Goal: Task Accomplishment & Management: Manage account settings

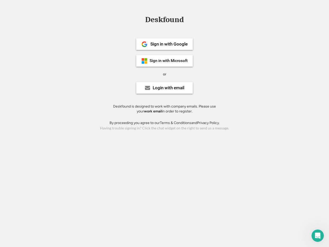
click at [164, 73] on div "or" at bounding box center [164, 74] width 3 height 5
click at [164, 21] on div "Deskfound" at bounding box center [165, 20] width 44 height 8
click at [141, 19] on div "Deskfound" at bounding box center [164, 21] width 329 height 10
click at [164, 21] on div "Deskfound" at bounding box center [165, 20] width 44 height 8
click at [164, 74] on div "or" at bounding box center [164, 74] width 3 height 5
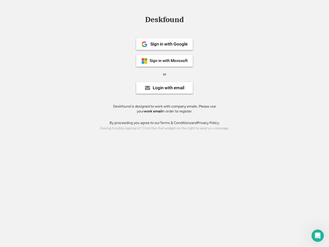
click at [164, 44] on div "Sign in with Google" at bounding box center [168, 44] width 37 height 4
click at [169, 44] on div "Sign in with Google" at bounding box center [168, 44] width 37 height 4
click at [144, 44] on img at bounding box center [144, 44] width 6 height 6
click at [164, 61] on div "Sign in with Microsoft" at bounding box center [169, 61] width 38 height 4
click at [169, 61] on div "Sign in with Microsoft" at bounding box center [169, 61] width 38 height 4
